Goal: Communication & Community: Answer question/provide support

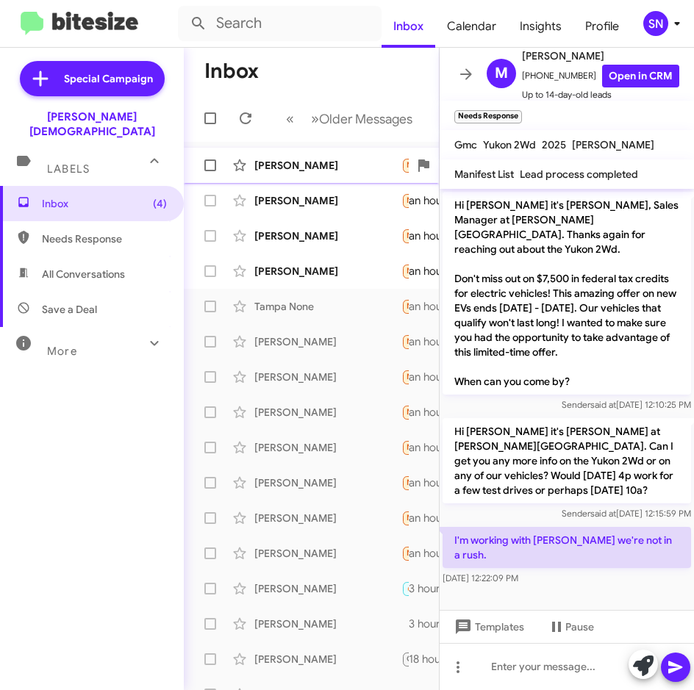
click at [312, 160] on div "[PERSON_NAME]" at bounding box center [327, 165] width 147 height 15
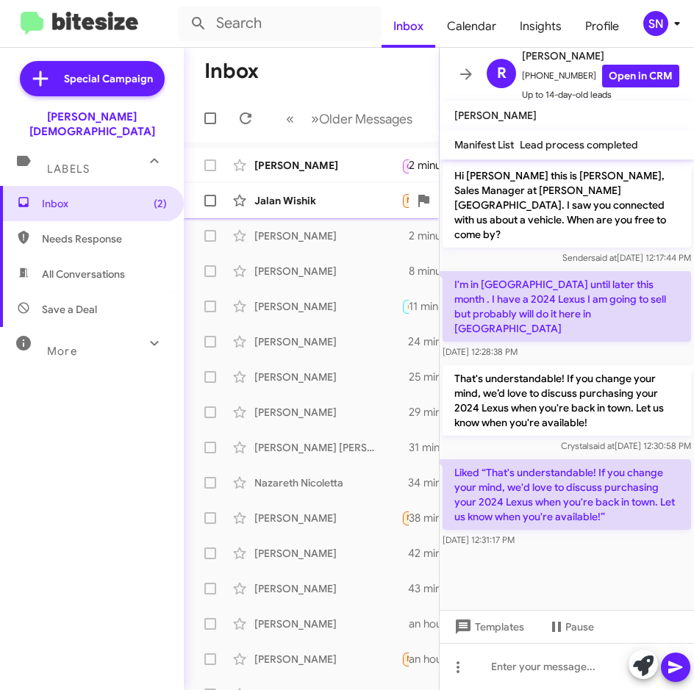
click at [307, 193] on div "Jalan Wishik" at bounding box center [327, 200] width 147 height 15
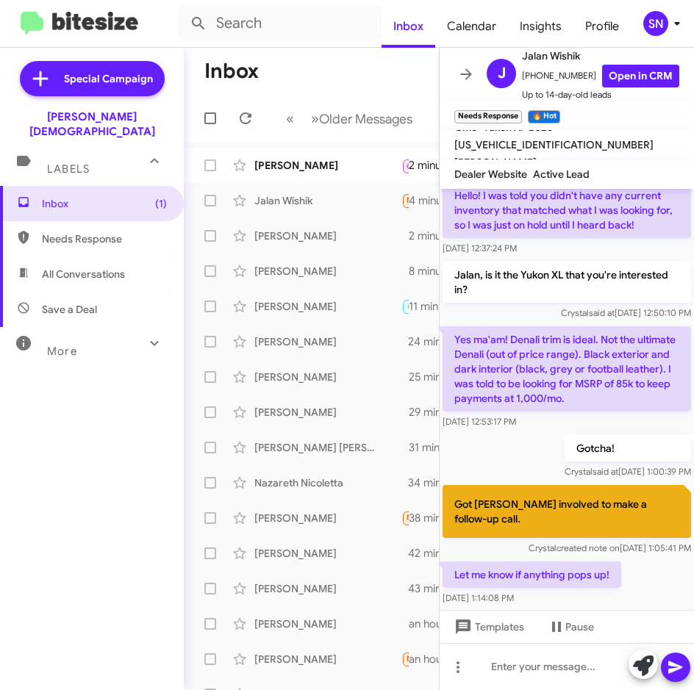
scroll to position [128, 0]
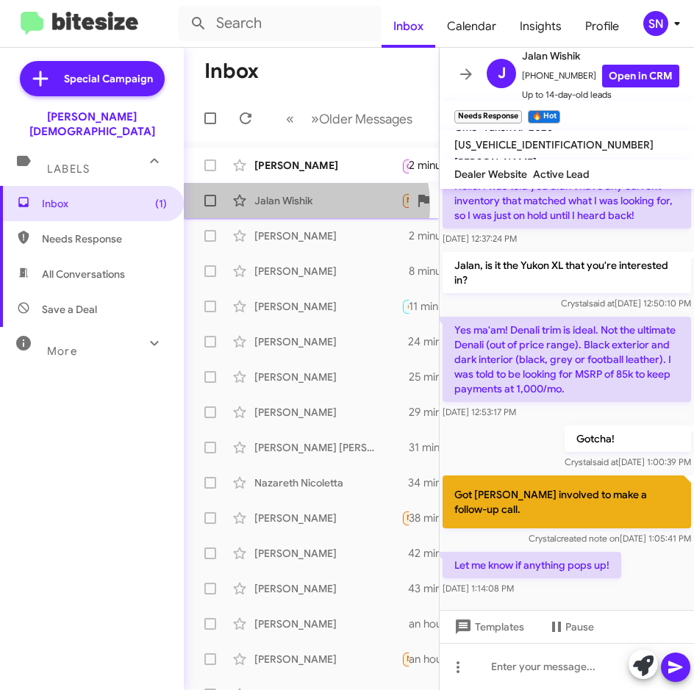
click at [293, 206] on div "Jalan Wishik" at bounding box center [327, 200] width 147 height 15
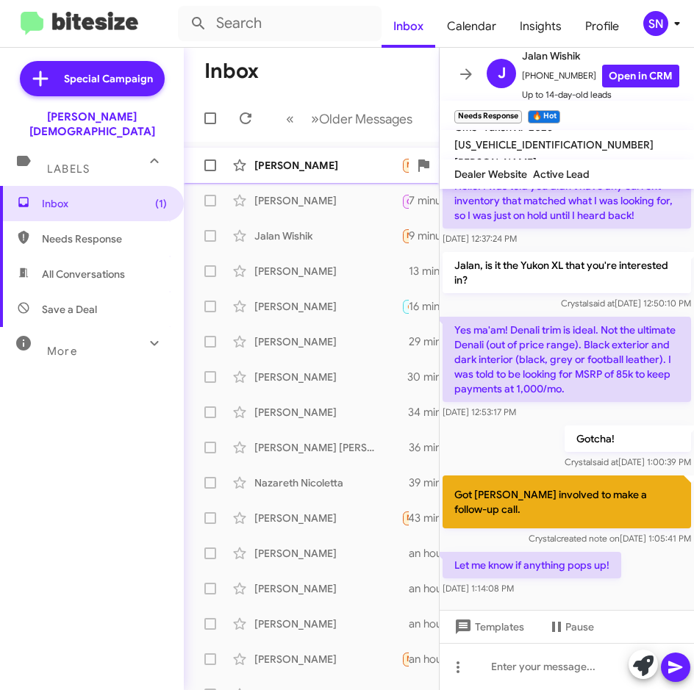
click at [327, 175] on div "[PERSON_NAME] Needs Response I understand that's tight to work with, but I'm in…" at bounding box center [312, 165] width 232 height 29
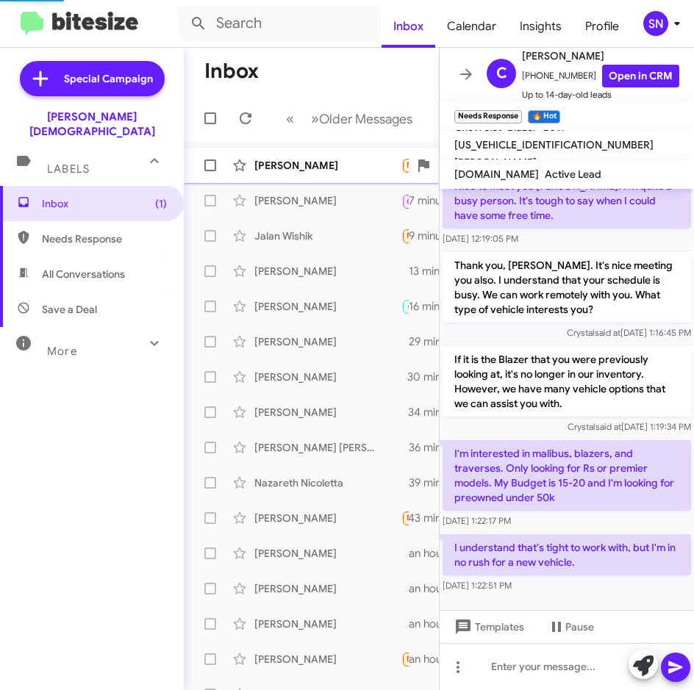
scroll to position [121, 0]
